Goal: Task Accomplishment & Management: Use online tool/utility

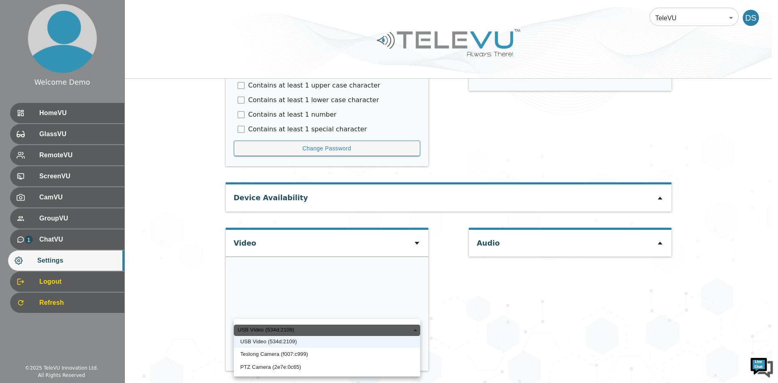
click at [279, 343] on li "USB Video (534d:2109)" at bounding box center [327, 341] width 186 height 13
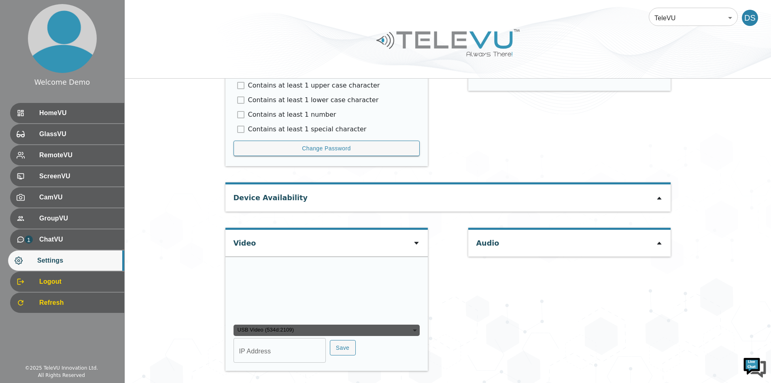
click at [290, 330] on div "USB Video (534d:2109)" at bounding box center [327, 329] width 186 height 11
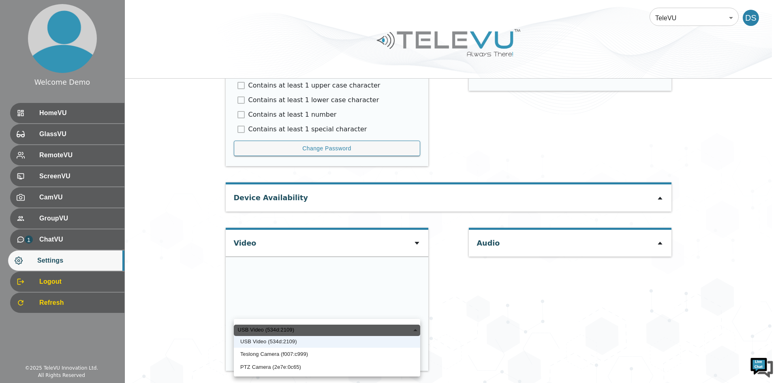
click at [273, 356] on li "Teslong Camera (f007:c999)" at bounding box center [327, 353] width 186 height 13
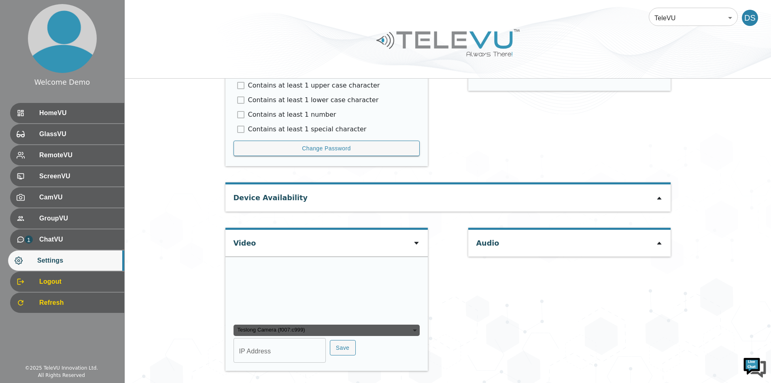
click at [305, 328] on div "Teslong Camera (f007:c999)" at bounding box center [327, 329] width 186 height 11
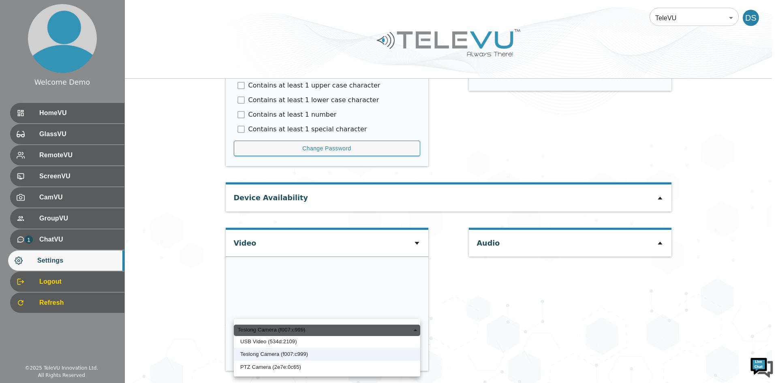
click at [264, 369] on li "PTZ Camera (2e7e:0c65)" at bounding box center [327, 366] width 186 height 13
type input "a3ed2c3ca13109c74151e434ac4db32160663e35342c8ecbd9d7a01e1c29b8dc"
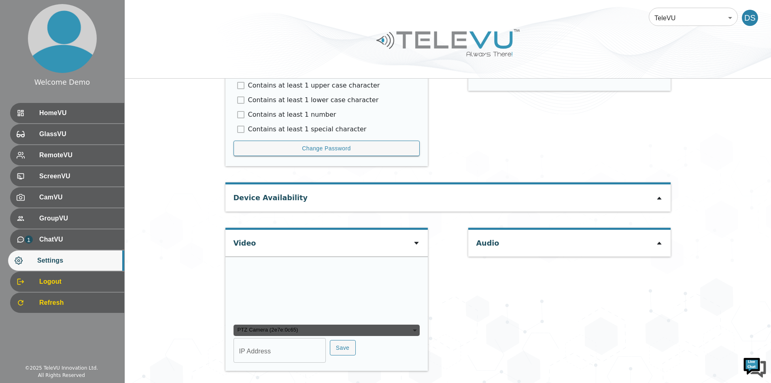
type input "COM6"
click at [290, 335] on div "PTZ Camera (2e7e:0c65)" at bounding box center [327, 329] width 186 height 11
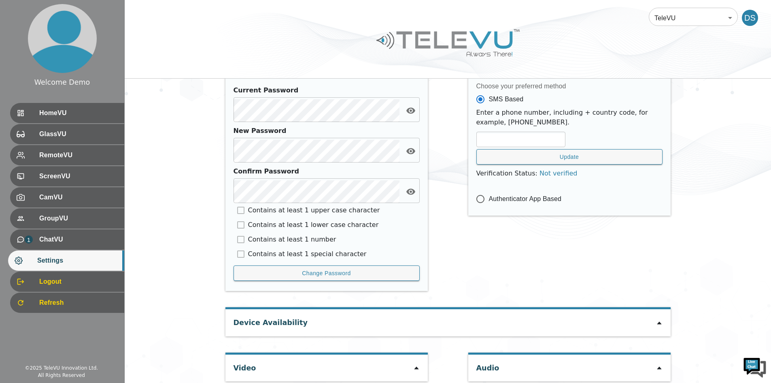
scroll to position [335, 0]
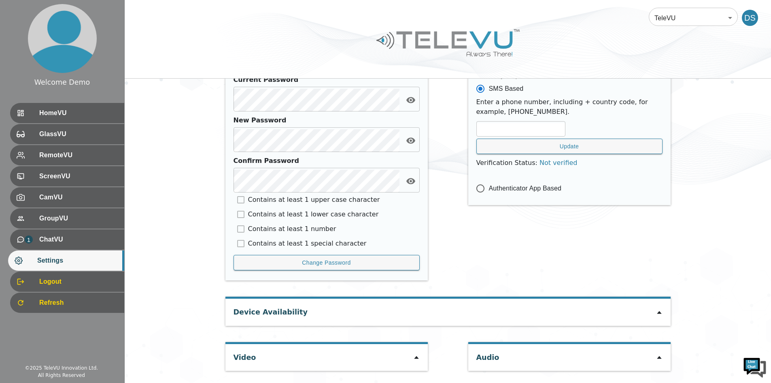
click at [418, 360] on icon at bounding box center [416, 357] width 6 height 6
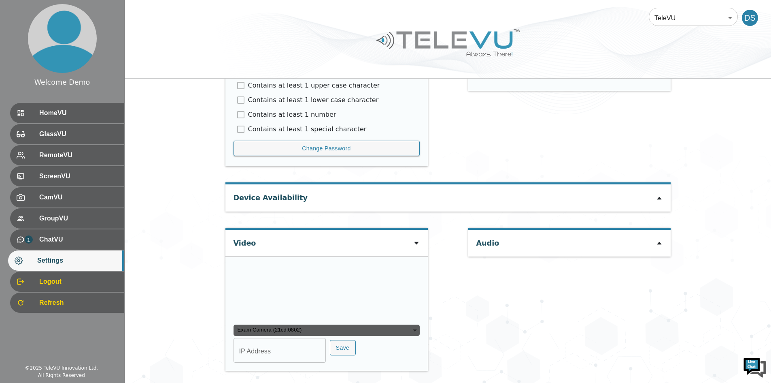
scroll to position [528, 0]
click at [377, 328] on div "Exam Camera (21cd:0802)" at bounding box center [327, 329] width 186 height 11
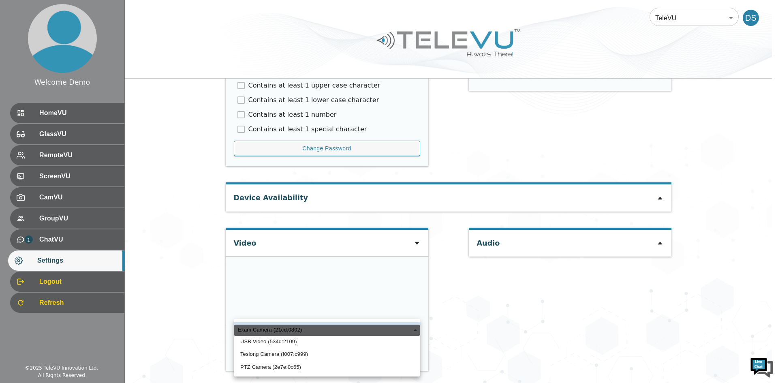
click at [293, 343] on li "USB Video (534d:2109)" at bounding box center [327, 341] width 186 height 13
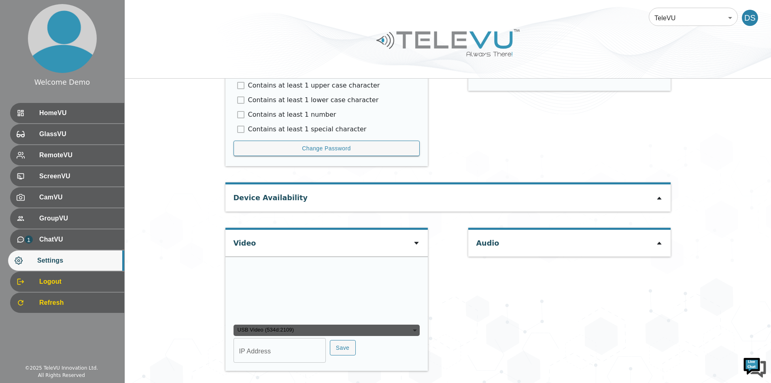
click at [338, 325] on div "USB Video (534d:2109)" at bounding box center [327, 329] width 186 height 11
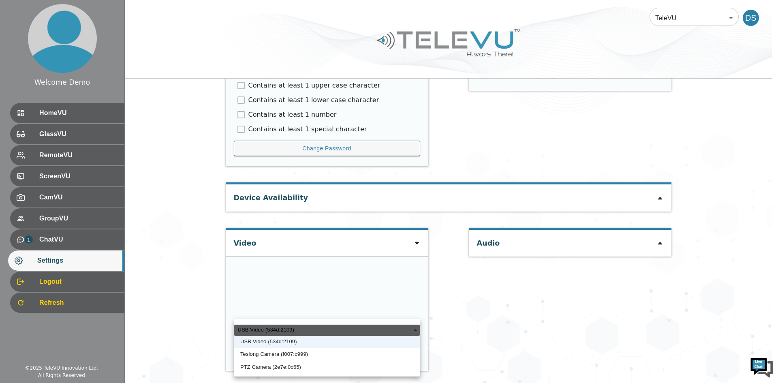
click at [294, 355] on li "Teslong Camera (f007:c999)" at bounding box center [327, 353] width 186 height 13
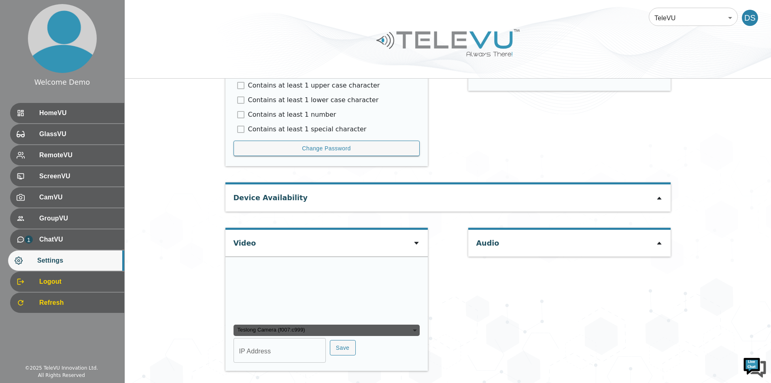
click at [332, 326] on div "Teslong Camera (f007:c999)" at bounding box center [327, 329] width 186 height 11
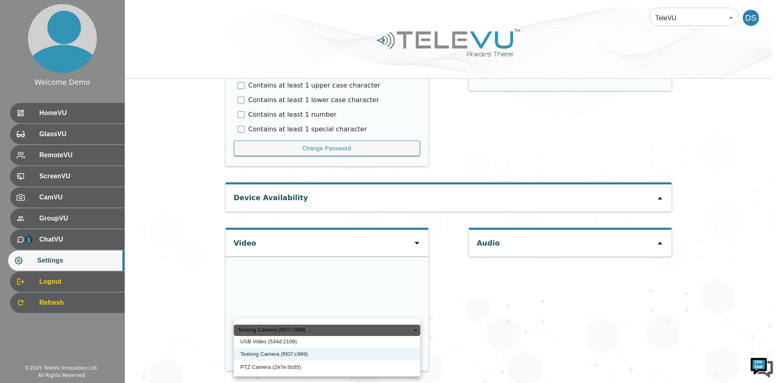
click at [287, 370] on li "PTZ Camera (2e7e:0c65)" at bounding box center [327, 366] width 186 height 13
type input "a3ed2c3ca13109c74151e434ac4db32160663e35342c8ecbd9d7a01e1c29b8dc"
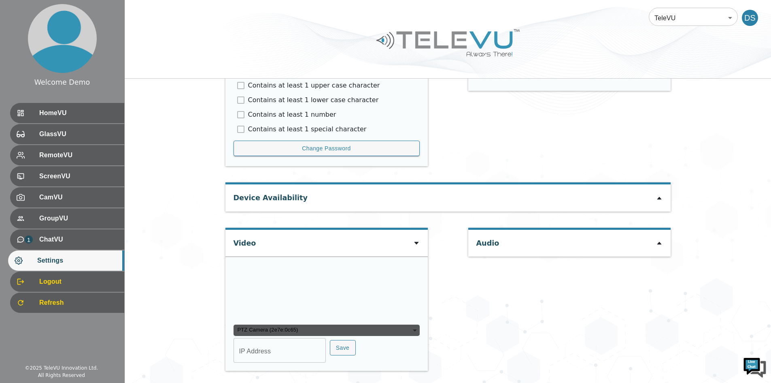
type input "COM6"
click at [659, 197] on icon at bounding box center [659, 198] width 4 height 3
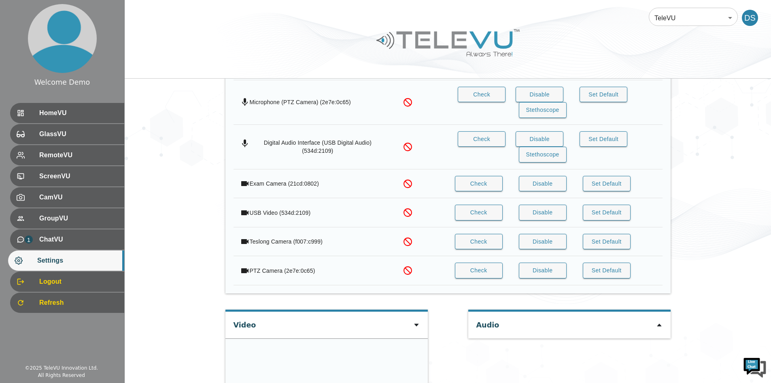
scroll to position [691, 0]
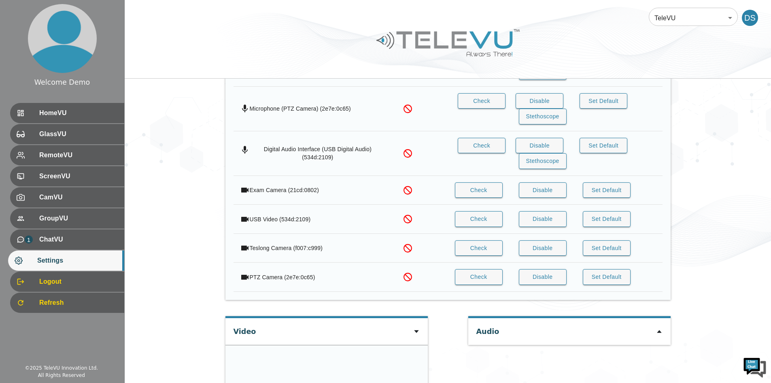
click at [472, 278] on button "Check" at bounding box center [479, 277] width 48 height 16
click at [479, 245] on button "Check" at bounding box center [479, 248] width 48 height 16
click at [480, 212] on button "Check" at bounding box center [479, 219] width 48 height 16
click at [482, 189] on button "Check" at bounding box center [479, 190] width 48 height 16
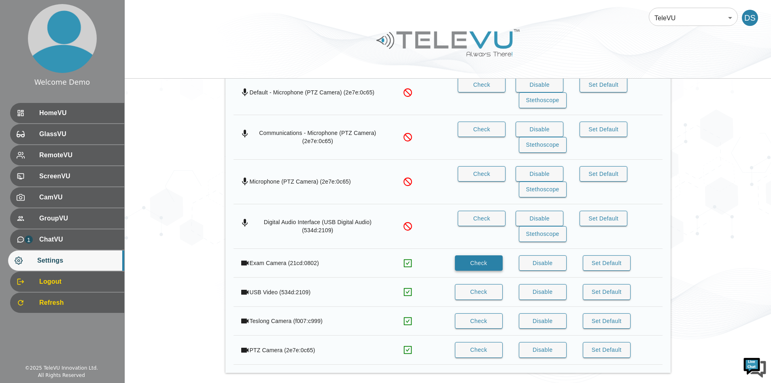
scroll to position [609, 0]
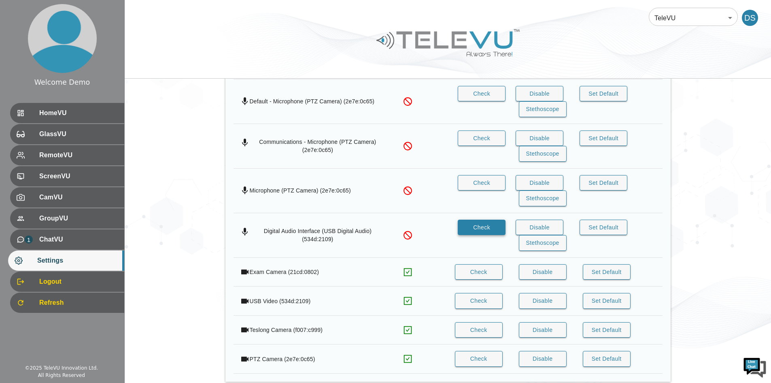
click at [482, 226] on button "Check" at bounding box center [482, 227] width 48 height 16
click at [484, 180] on button "Check" at bounding box center [482, 183] width 48 height 16
click at [482, 138] on button "Check" at bounding box center [482, 138] width 48 height 16
click at [478, 96] on button "Check" at bounding box center [482, 94] width 48 height 16
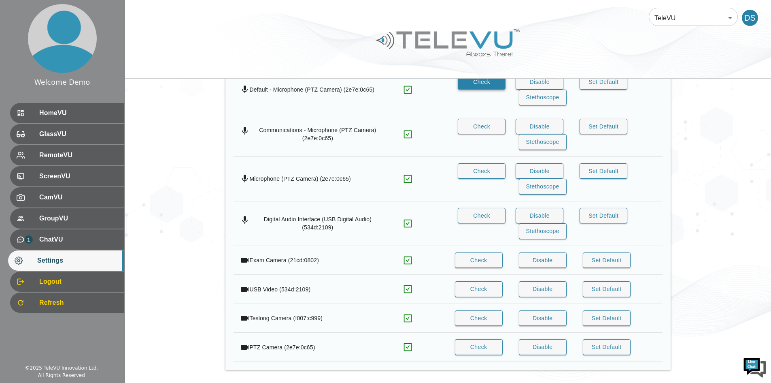
scroll to position [623, 0]
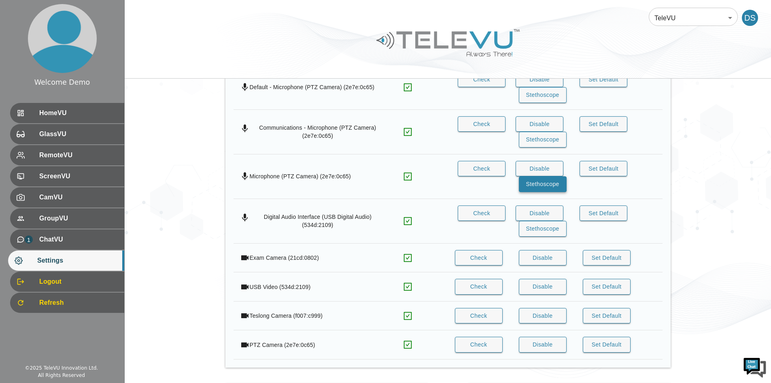
click at [548, 184] on button "Stethoscope" at bounding box center [543, 184] width 48 height 16
click at [554, 187] on button "Not Stet." at bounding box center [543, 184] width 48 height 16
click at [548, 146] on button "Stethoscope" at bounding box center [543, 140] width 48 height 16
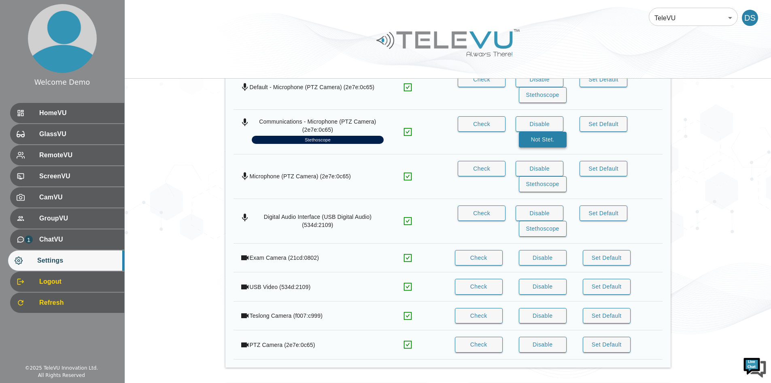
click at [551, 141] on button "Not Stet." at bounding box center [543, 140] width 48 height 16
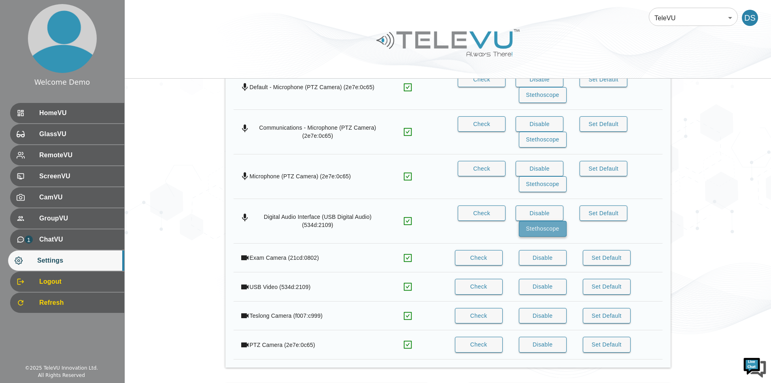
click at [538, 230] on button "Stethoscope" at bounding box center [543, 229] width 48 height 16
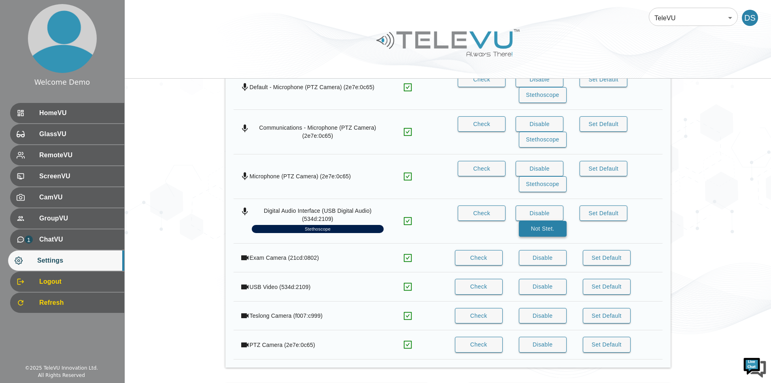
click at [543, 224] on button "Not Stet." at bounding box center [543, 229] width 48 height 16
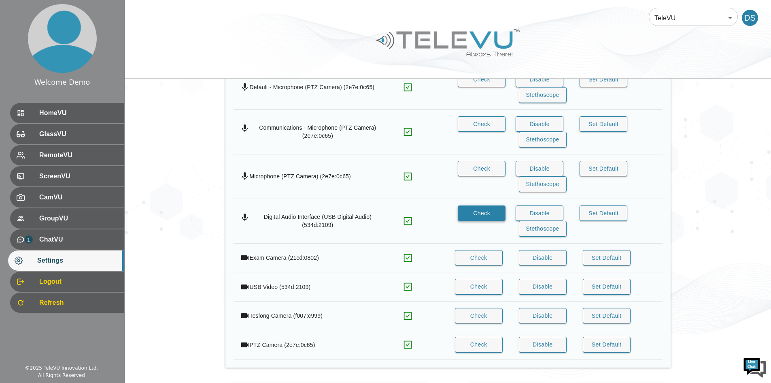
click at [497, 217] on button "Check" at bounding box center [482, 213] width 48 height 16
click at [84, 113] on span "HomeVU" at bounding box center [78, 113] width 79 height 10
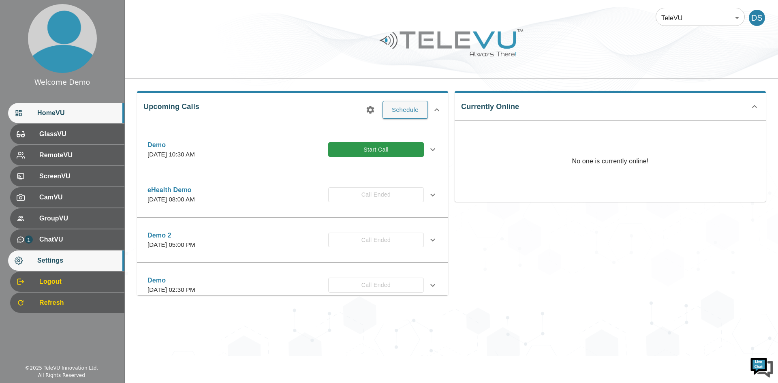
click at [81, 266] on div "Settings" at bounding box center [66, 260] width 116 height 20
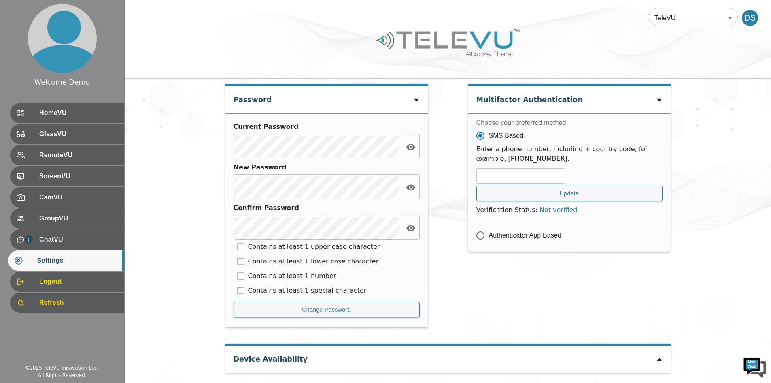
scroll to position [335, 0]
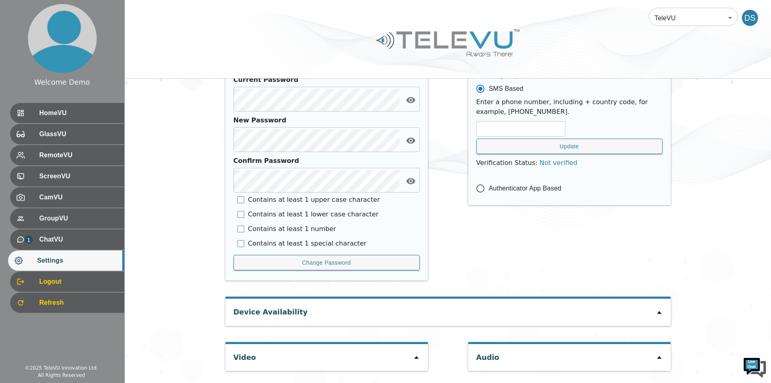
click at [662, 358] on icon at bounding box center [659, 357] width 6 height 6
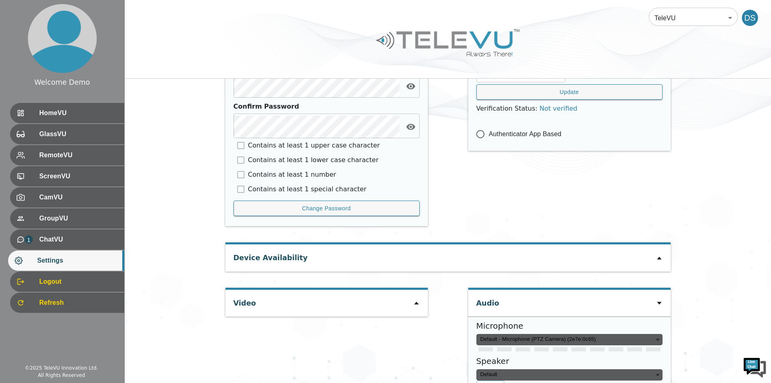
scroll to position [422, 0]
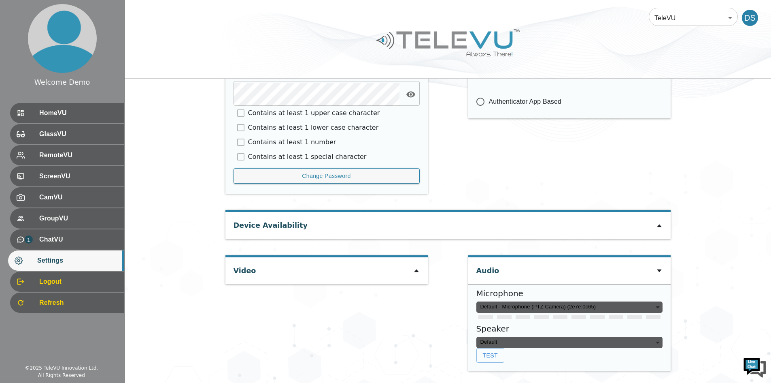
click at [613, 311] on div "Default - Microphone (PTZ Camera) (2e7e:0c65)" at bounding box center [570, 306] width 186 height 11
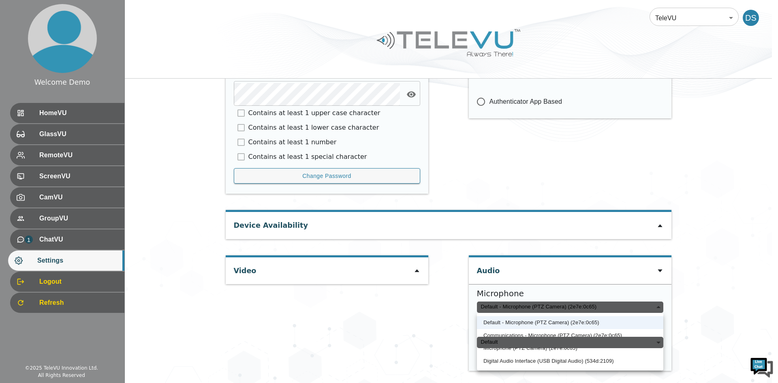
click at [587, 324] on li "Default - Microphone (PTZ Camera) (2e7e:0c65)" at bounding box center [570, 322] width 186 height 13
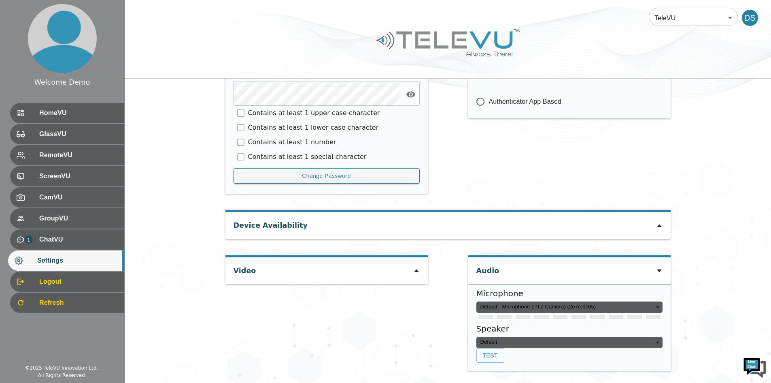
click at [620, 310] on div "Default - Microphone (PTZ Camera) (2e7e:0c65)" at bounding box center [570, 306] width 186 height 11
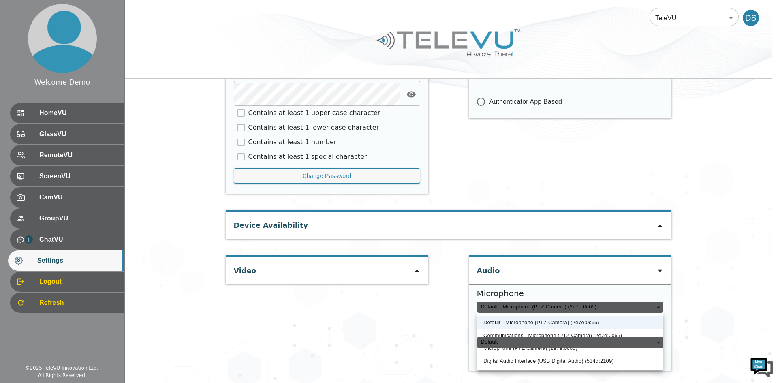
click at [578, 337] on div "Default" at bounding box center [570, 342] width 186 height 11
click at [561, 360] on li "Default" at bounding box center [570, 357] width 186 height 13
click at [621, 357] on li "Digital Audio Interface (USB Digital Audio) (534d:2109)" at bounding box center [570, 360] width 186 height 13
type input "6d09c2954bf6e44cc350d7ebe8010ad07d12109c9e5799e47c6ce74140baefd3"
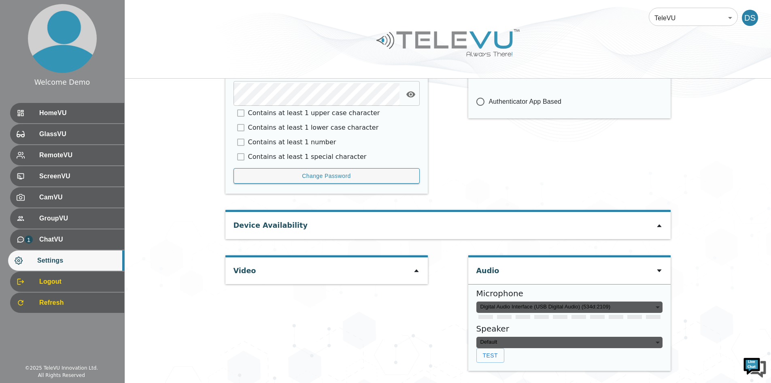
click at [654, 307] on div "Digital Audio Interface (USB Digital Audio) (534d:2109)" at bounding box center [570, 306] width 186 height 11
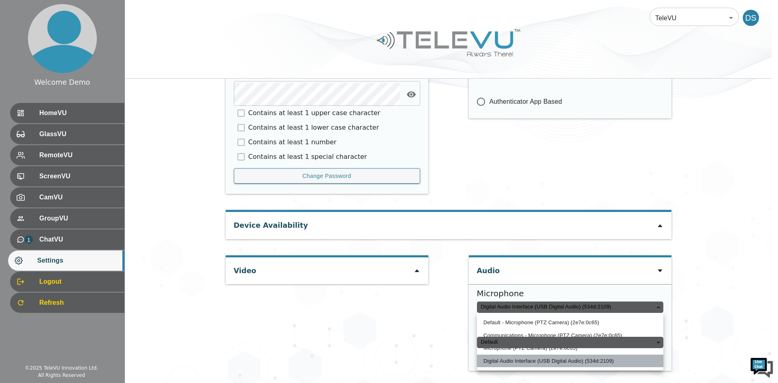
click at [621, 360] on li "Digital Audio Interface (USB Digital Audio) (534d:2109)" at bounding box center [570, 360] width 186 height 13
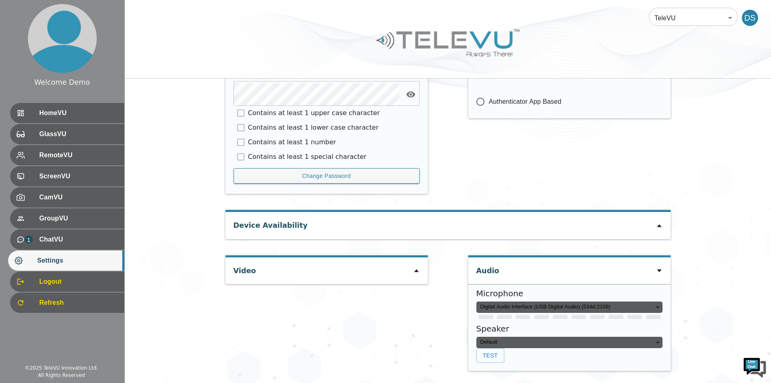
click at [659, 342] on div "Default" at bounding box center [570, 342] width 186 height 11
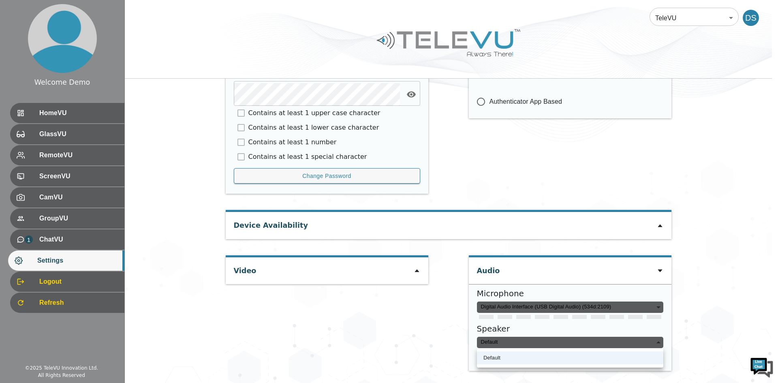
click at [637, 358] on li "Default" at bounding box center [570, 357] width 186 height 13
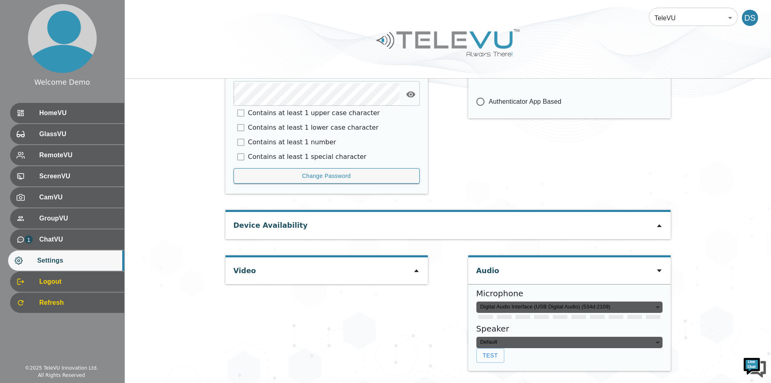
click at [658, 310] on div "Digital Audio Interface (USB Digital Audio) (534d:2109)" at bounding box center [570, 306] width 186 height 11
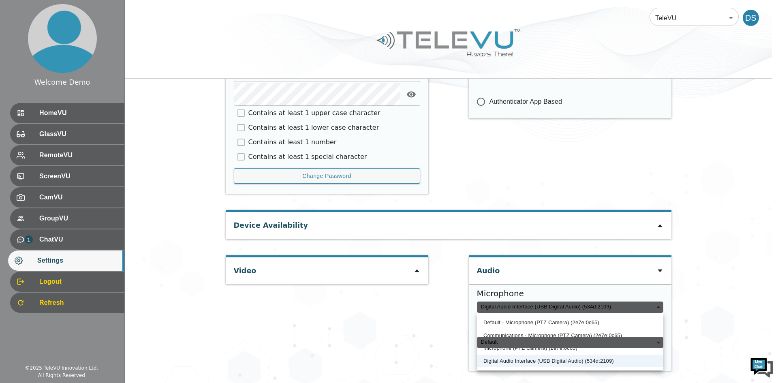
click at [661, 307] on div "Digital Audio Interface (USB Digital Audio) (534d:2109)" at bounding box center [570, 306] width 186 height 11
click at [660, 305] on div "Digital Audio Interface (USB Digital Audio) (534d:2109)" at bounding box center [570, 306] width 186 height 11
click at [654, 309] on div "Digital Audio Interface (USB Digital Audio) (534d:2109)" at bounding box center [570, 306] width 186 height 11
click at [652, 310] on div "Digital Audio Interface (USB Digital Audio) (534d:2109)" at bounding box center [570, 306] width 186 height 11
click at [422, 330] on div at bounding box center [389, 191] width 778 height 383
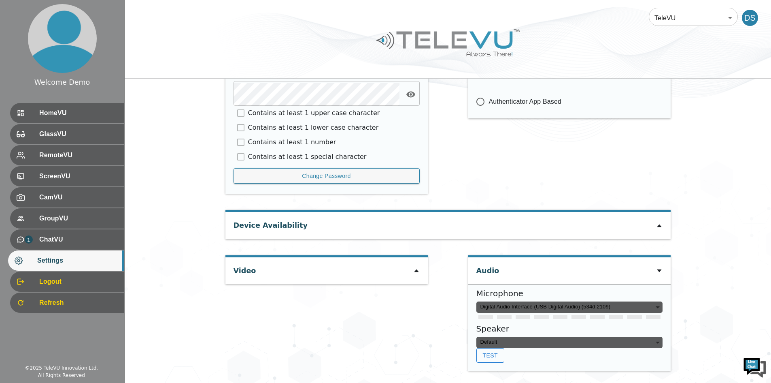
click at [488, 354] on button "Test" at bounding box center [491, 355] width 28 height 15
click at [494, 352] on button "Test" at bounding box center [491, 355] width 28 height 15
click at [496, 356] on button "Test" at bounding box center [491, 355] width 28 height 15
click at [492, 354] on button "Test" at bounding box center [491, 355] width 28 height 15
